Goal: Task Accomplishment & Management: Use online tool/utility

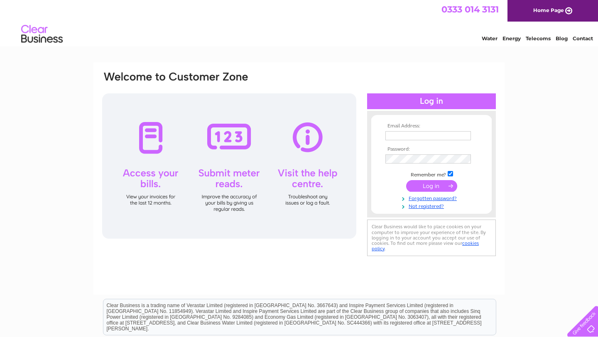
type input "accounts@cocaranti.com"
click at [422, 183] on input "submit" at bounding box center [431, 186] width 51 height 12
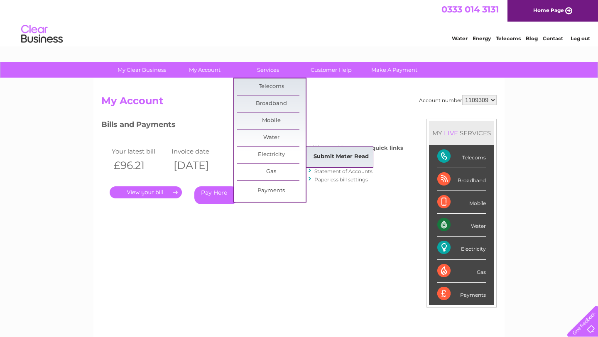
click at [327, 157] on link "Submit Meter Read" at bounding box center [341, 157] width 68 height 17
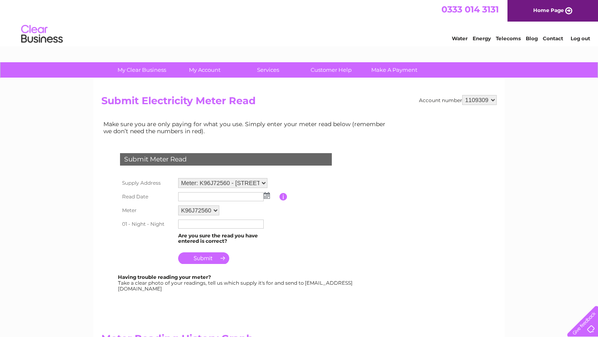
click at [268, 194] on img at bounding box center [267, 195] width 6 height 7
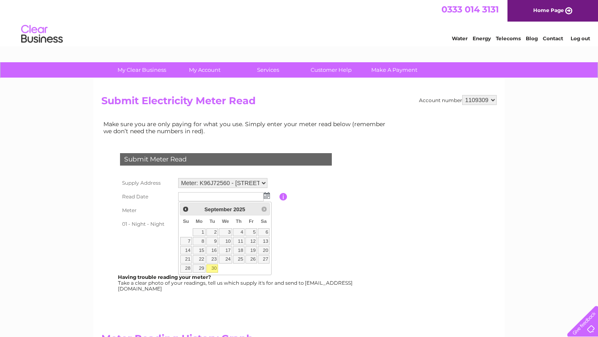
click at [215, 270] on link "30" at bounding box center [212, 268] width 12 height 8
type input "[DATE]"
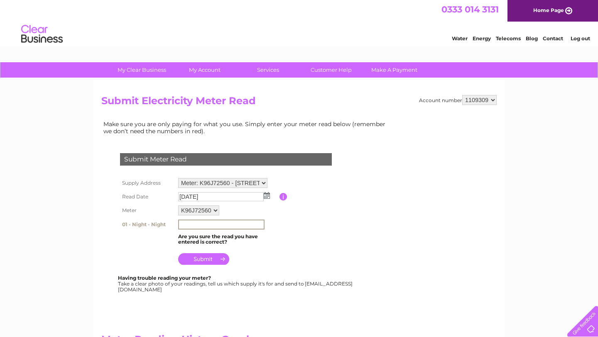
click at [205, 225] on input "text" at bounding box center [221, 225] width 86 height 10
type input "19648"
click at [202, 258] on input "submit" at bounding box center [203, 258] width 51 height 12
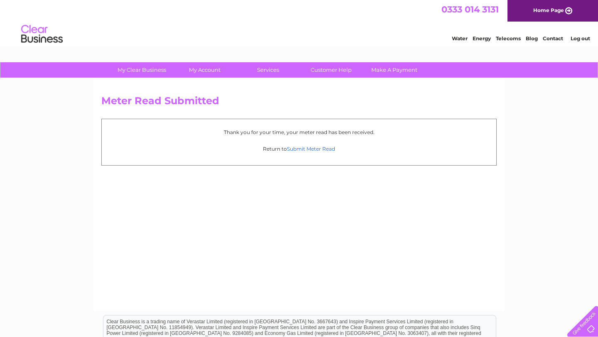
click at [313, 150] on link "Submit Meter Read" at bounding box center [311, 149] width 48 height 6
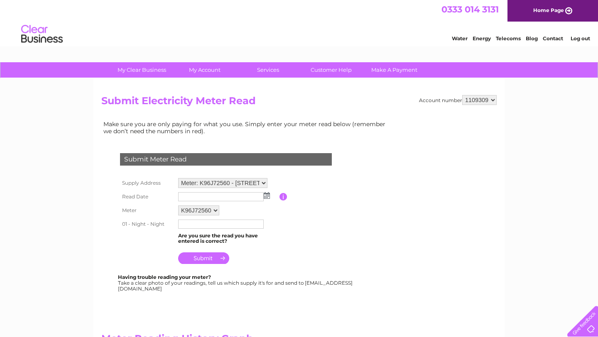
click at [252, 181] on select "Meter: K96J72560 - unit 3, 71 King Street, Knutsford, WA16 6DX Meter: K96J72554…" at bounding box center [222, 183] width 89 height 10
select select "143260"
click at [266, 195] on img at bounding box center [267, 195] width 6 height 7
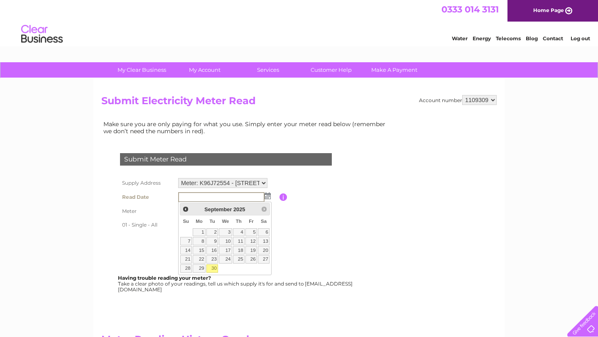
click at [212, 267] on link "30" at bounding box center [212, 268] width 12 height 8
type input "2025/09/30"
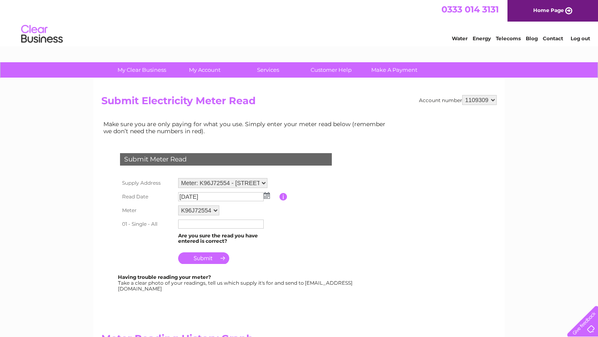
click at [216, 222] on input "text" at bounding box center [220, 224] width 85 height 9
type input "25505"
click at [198, 258] on input "submit" at bounding box center [203, 259] width 51 height 12
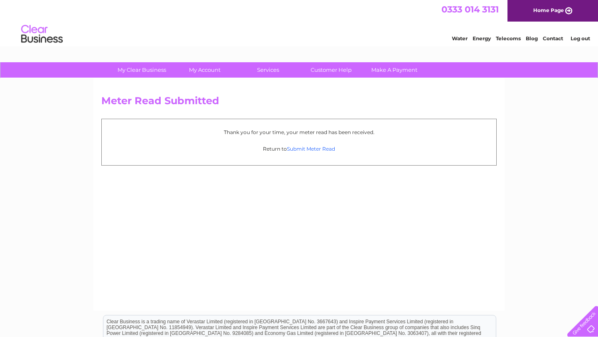
click at [312, 149] on link "Submit Meter Read" at bounding box center [311, 149] width 48 height 6
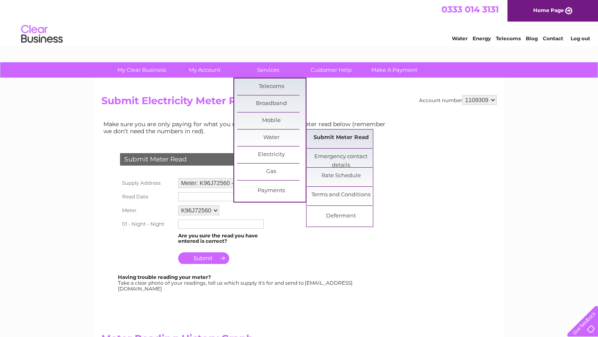
click at [325, 135] on link "Submit Meter Read" at bounding box center [341, 137] width 68 height 17
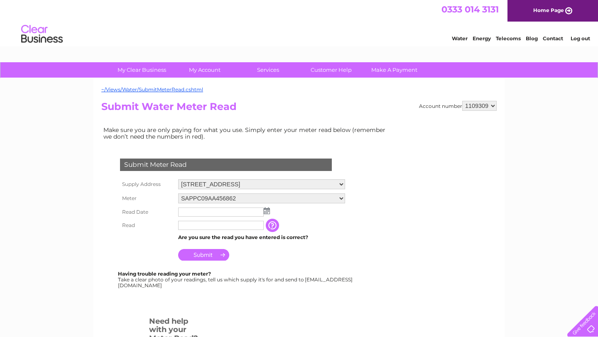
click at [267, 211] on img at bounding box center [267, 211] width 6 height 7
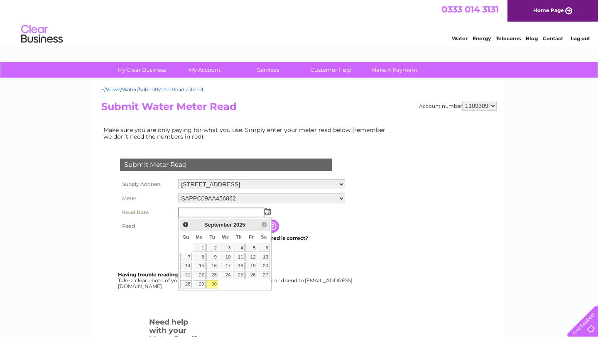
click at [211, 285] on link "30" at bounding box center [212, 284] width 12 height 8
type input "[DATE]"
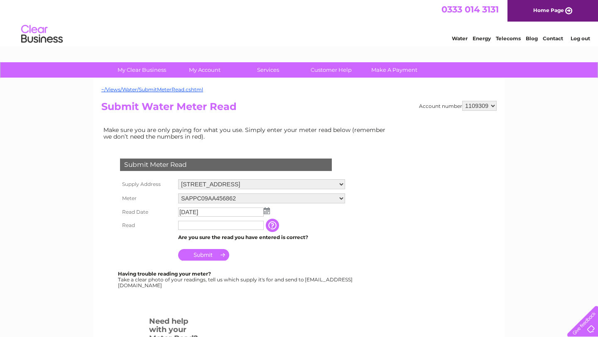
click at [214, 227] on input "text" at bounding box center [220, 225] width 85 height 9
type input "00210"
click at [208, 256] on input "Submit" at bounding box center [203, 256] width 51 height 12
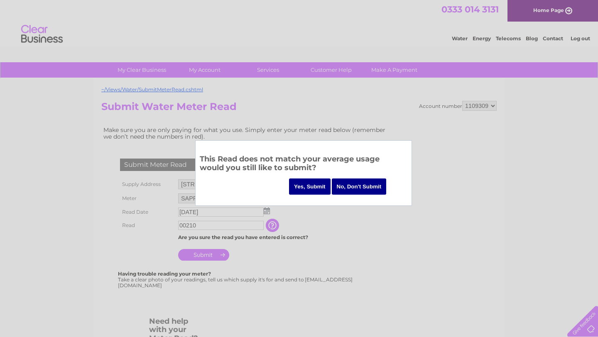
click at [311, 186] on input "Yes, Submit" at bounding box center [310, 186] width 42 height 16
